Goal: Task Accomplishment & Management: Use online tool/utility

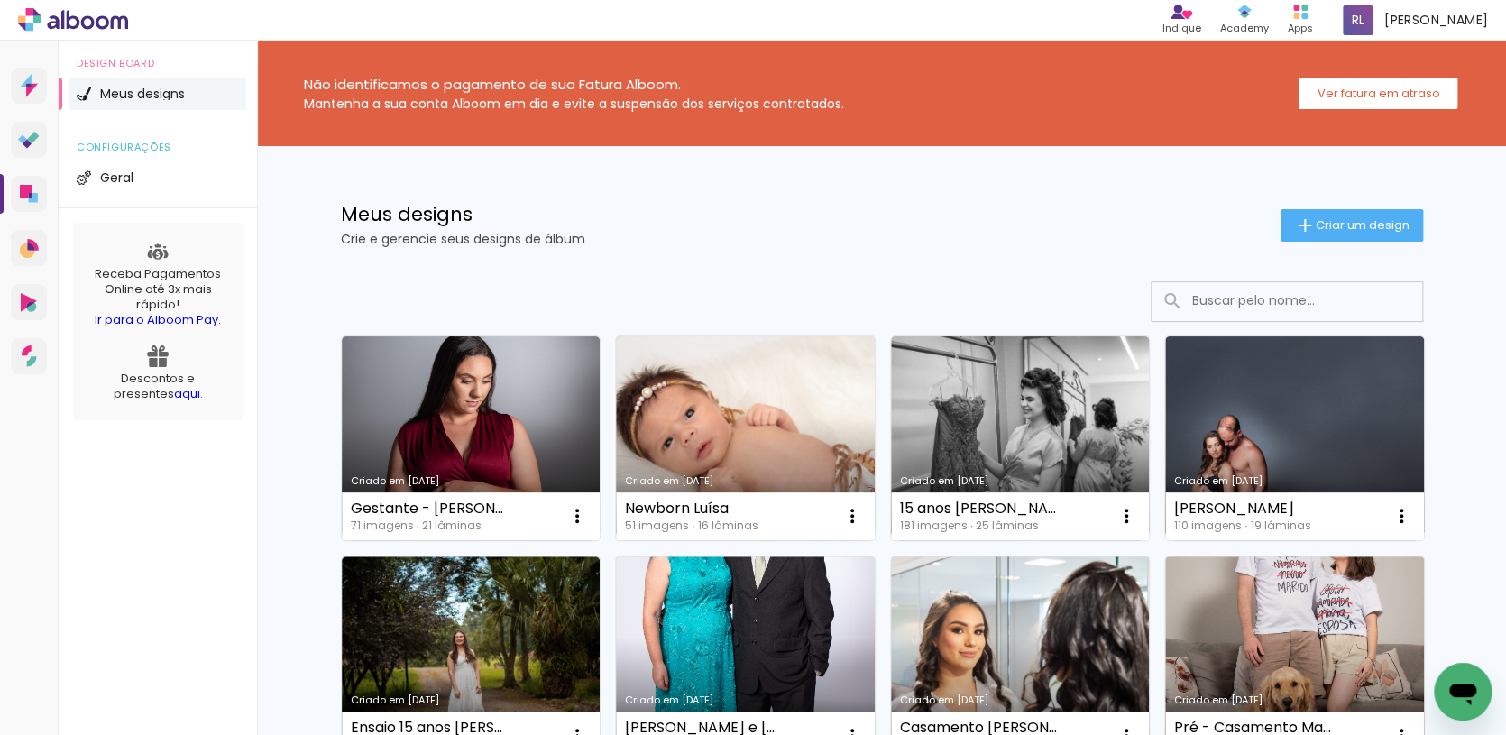
click at [785, 246] on div "Meus designs Crie e gerencie seus designs de álbum Criar um design" at bounding box center [882, 204] width 1172 height 117
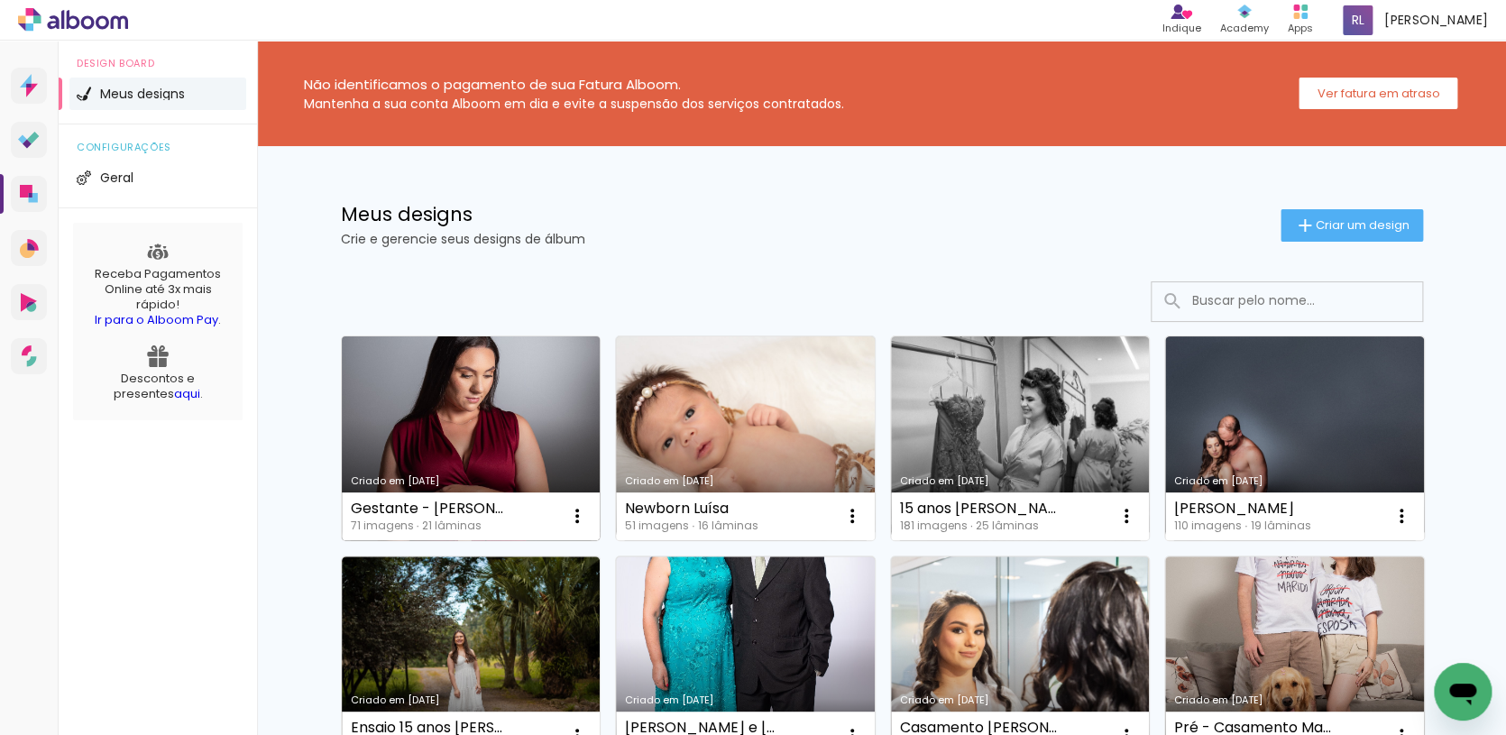
click at [493, 450] on link "Criado em [DATE]" at bounding box center [471, 438] width 259 height 204
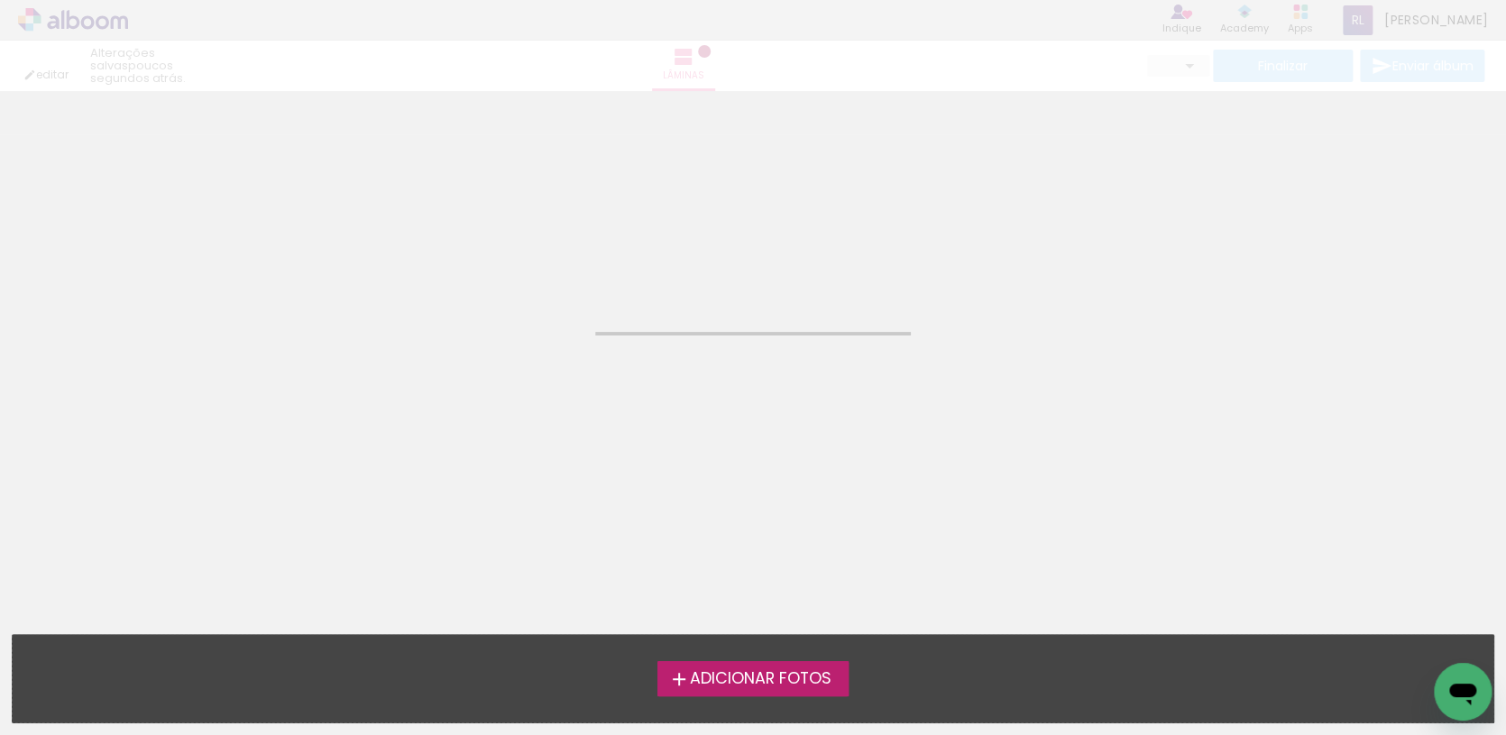
click at [698, 468] on neon-animated-pages "Confirmar Cancelar" at bounding box center [753, 413] width 1506 height 644
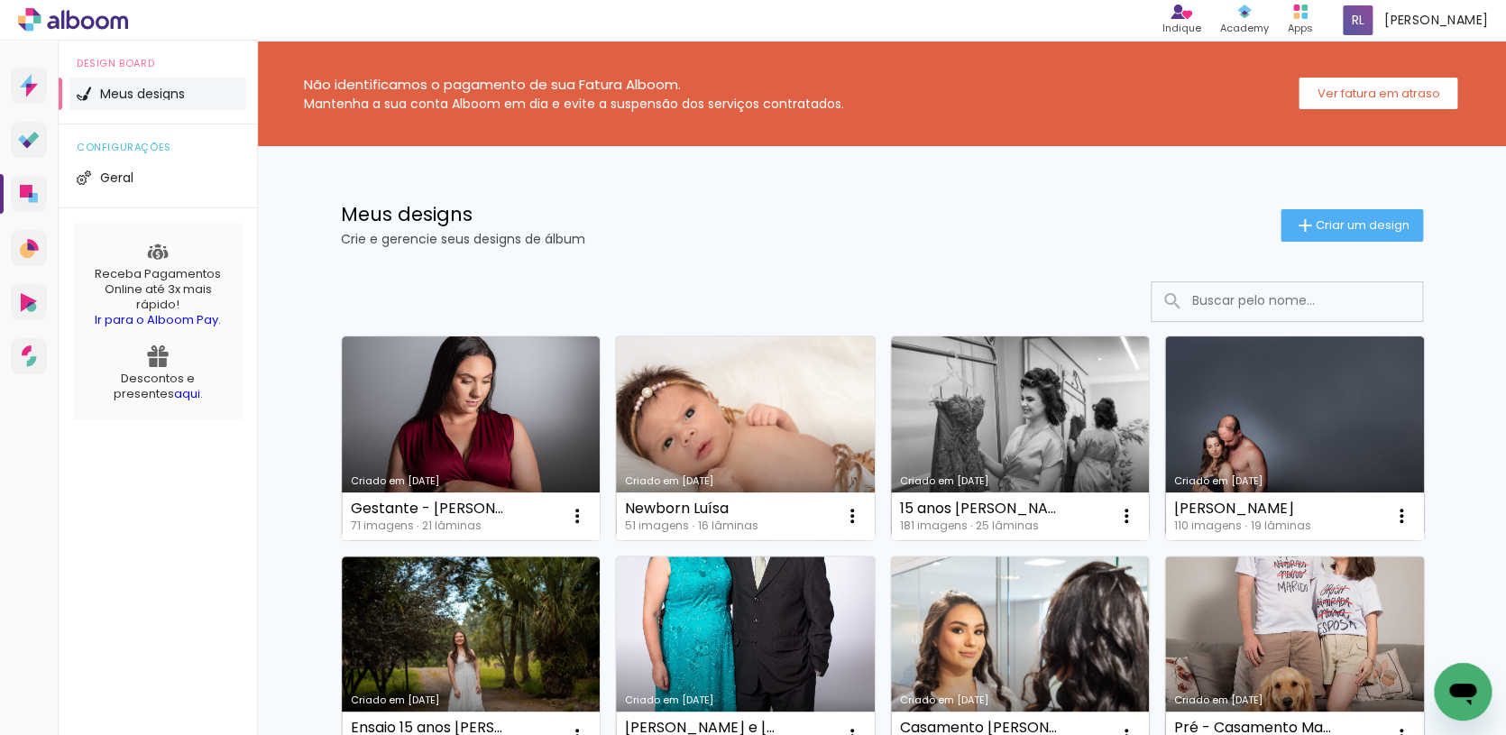
click at [510, 403] on link "Criado em [DATE]" at bounding box center [471, 438] width 259 height 204
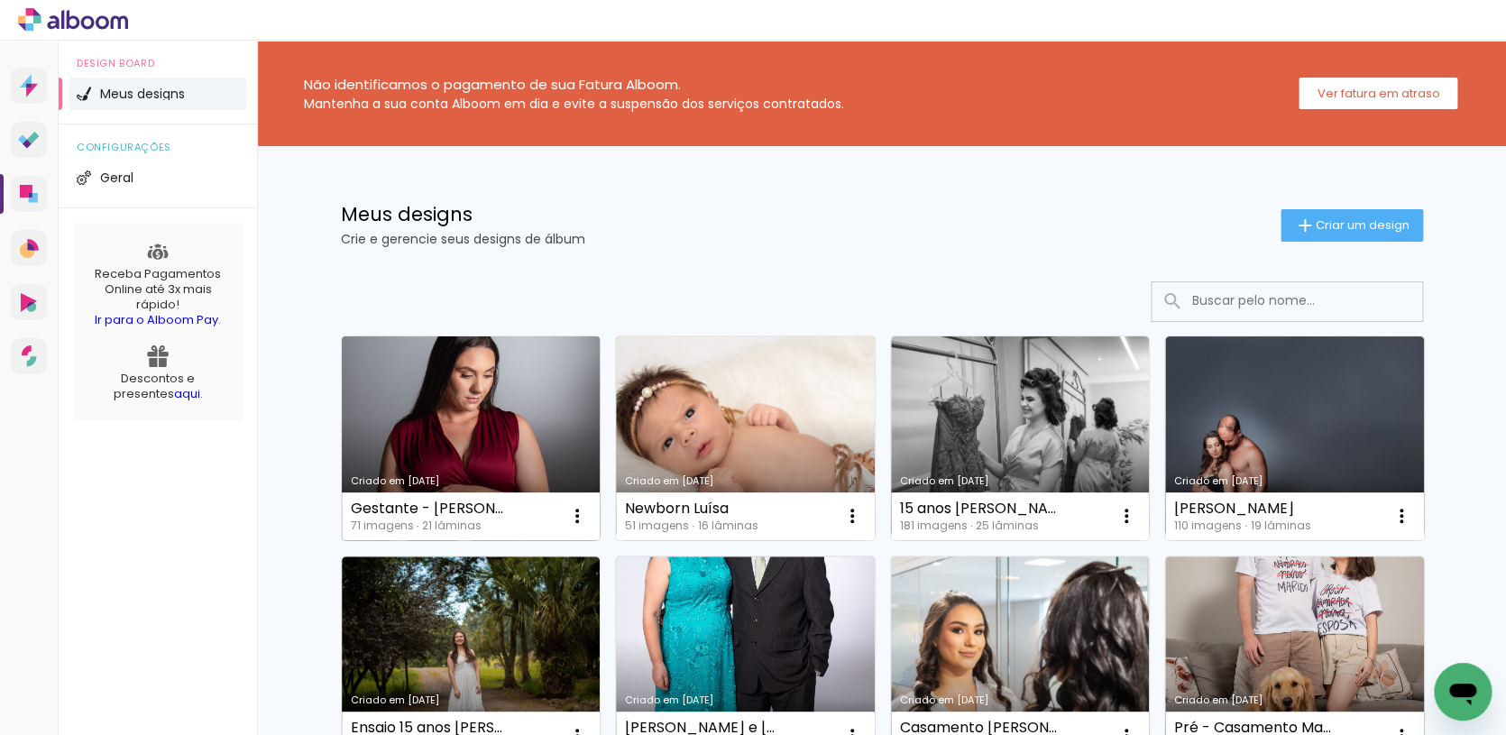
click at [511, 413] on link "Criado em [DATE]" at bounding box center [471, 438] width 259 height 204
